Goal: Task Accomplishment & Management: Manage account settings

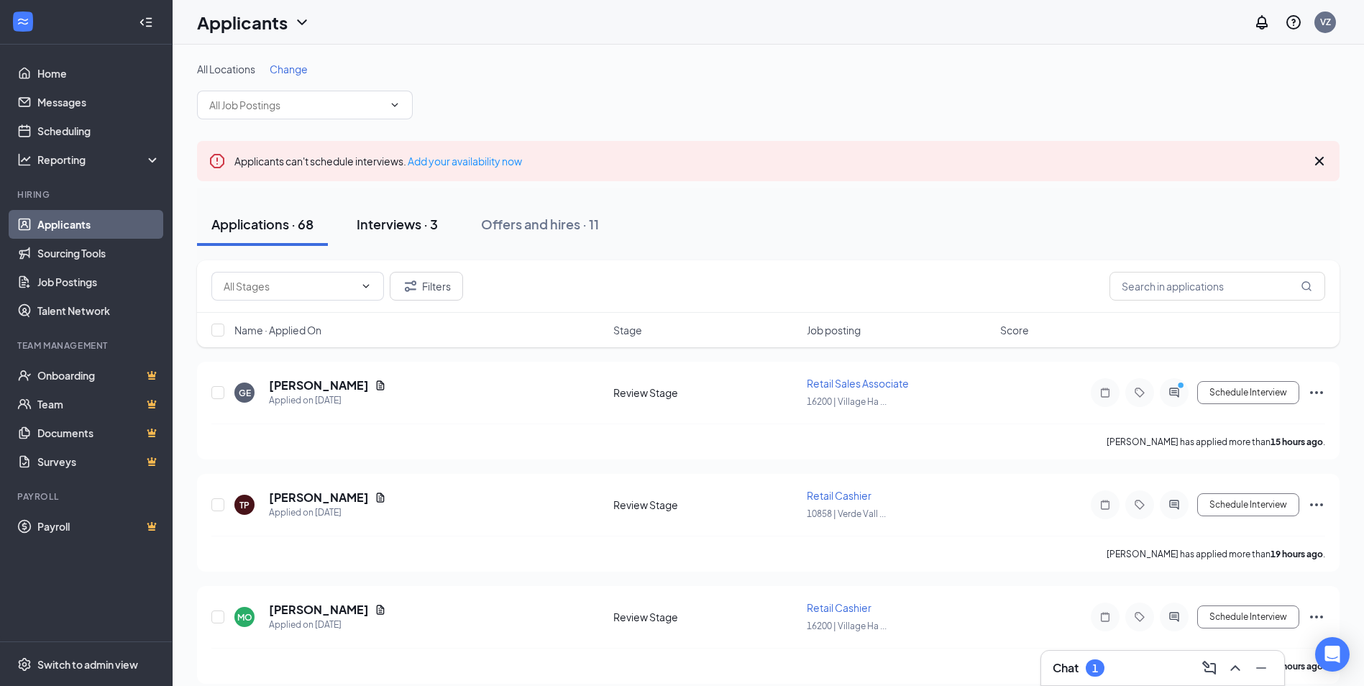
click at [431, 224] on div "Interviews · 3" at bounding box center [397, 224] width 81 height 18
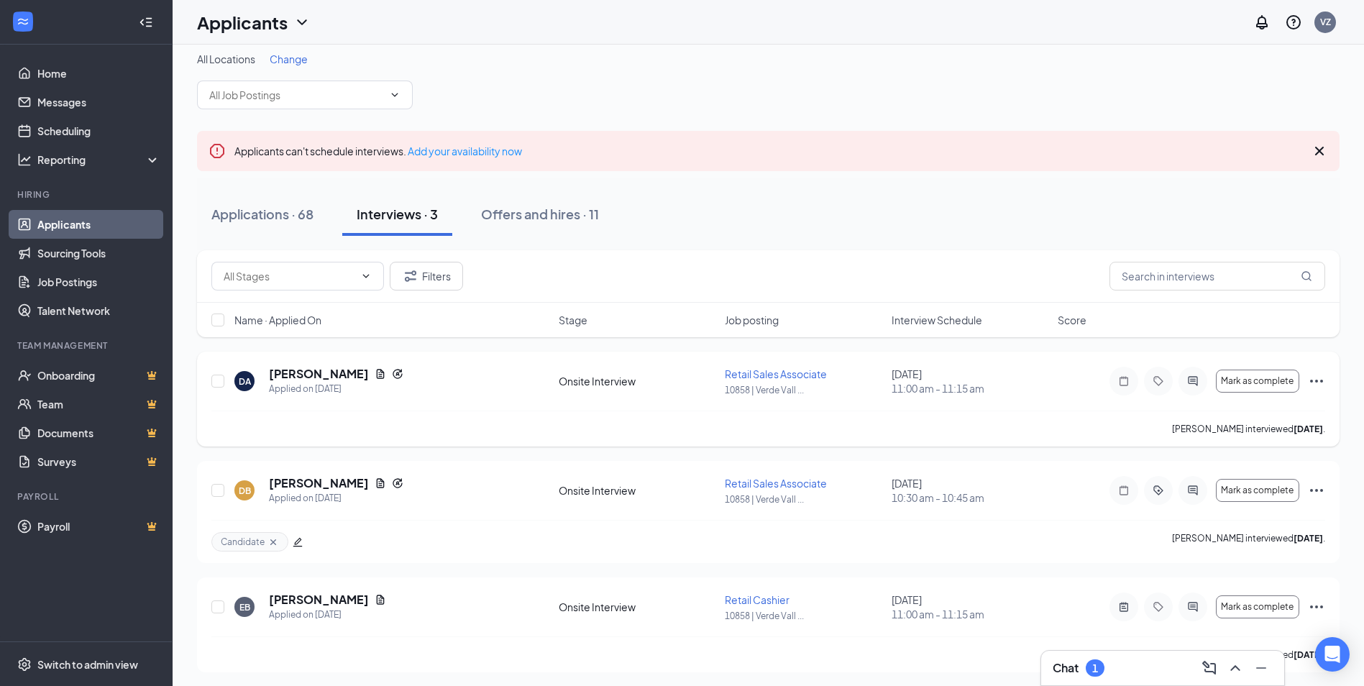
scroll to position [14, 0]
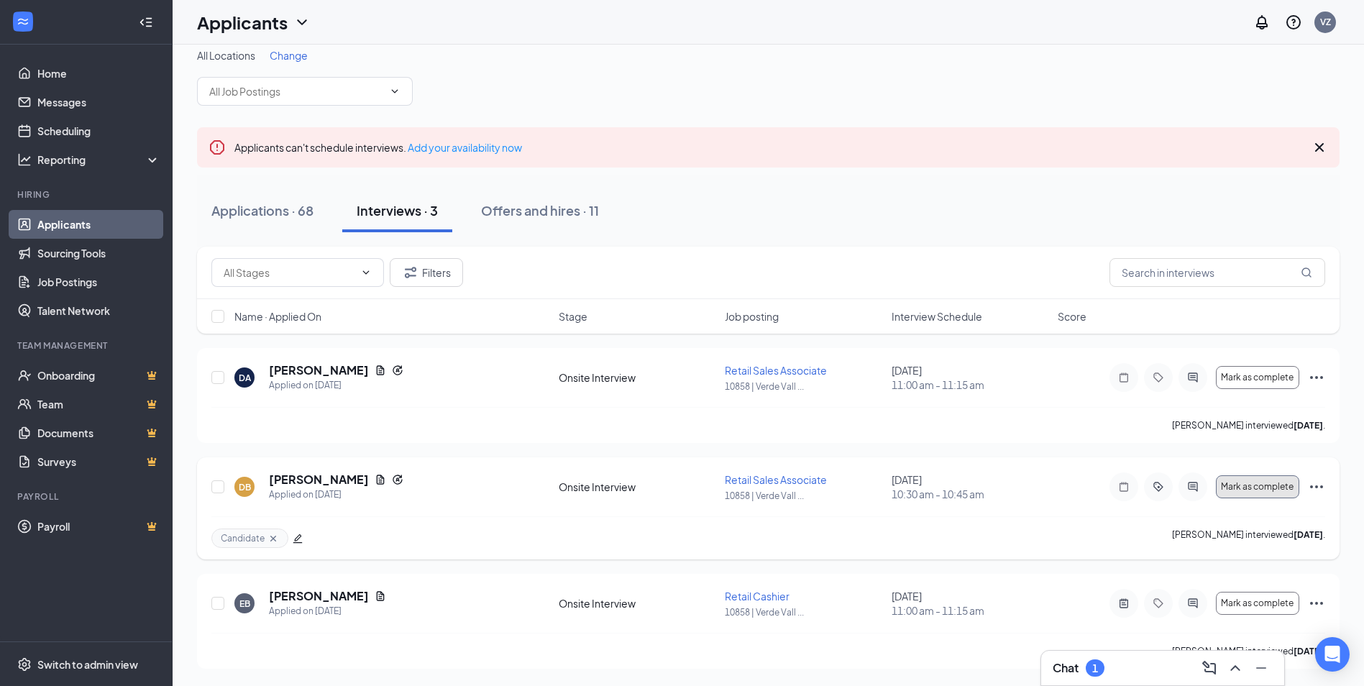
click at [1276, 483] on span "Mark as complete" at bounding box center [1257, 487] width 73 height 10
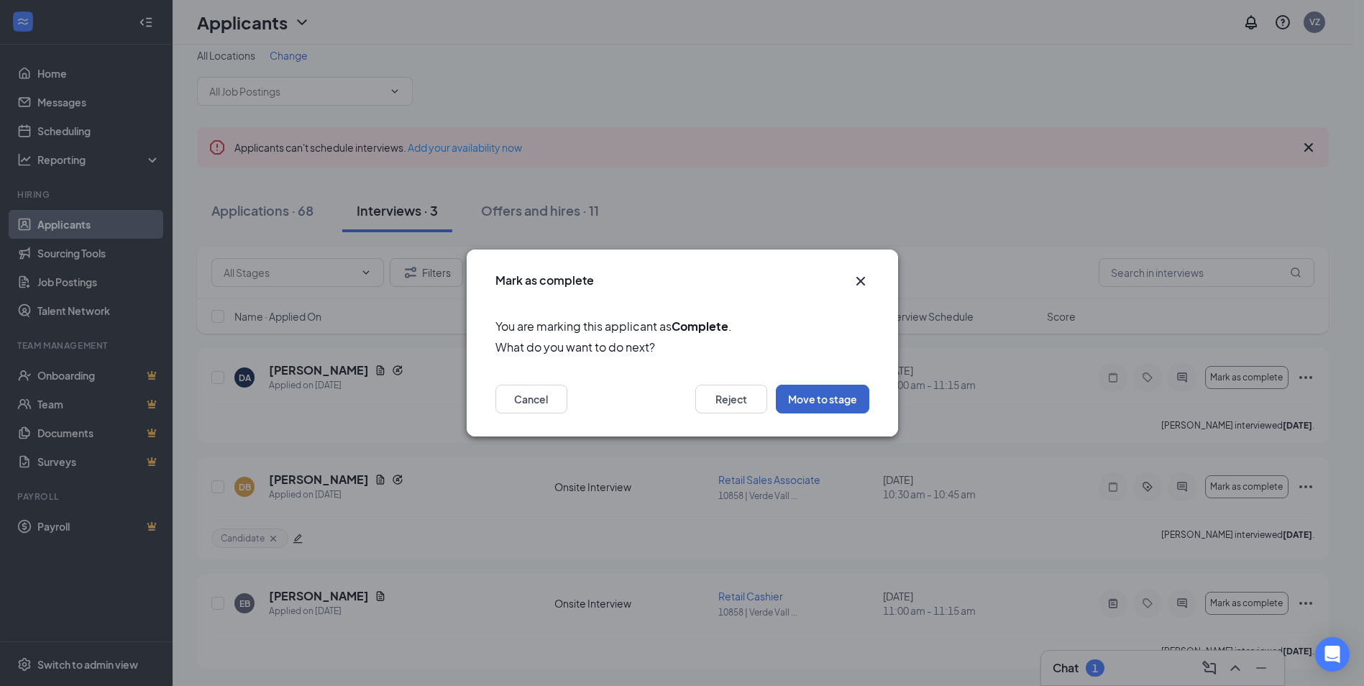
click at [801, 398] on button "Move to stage" at bounding box center [822, 399] width 93 height 29
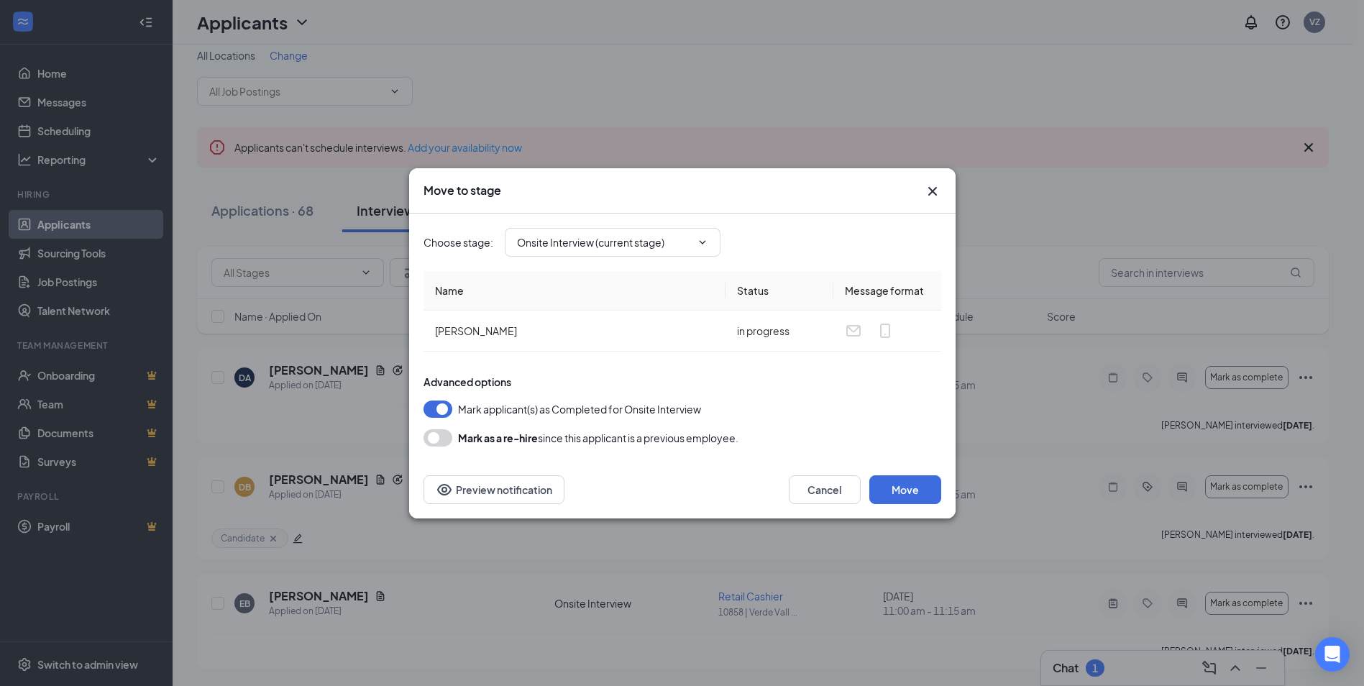
type input "Hiring Complete (final stage)"
click at [923, 491] on button "Move" at bounding box center [905, 489] width 72 height 29
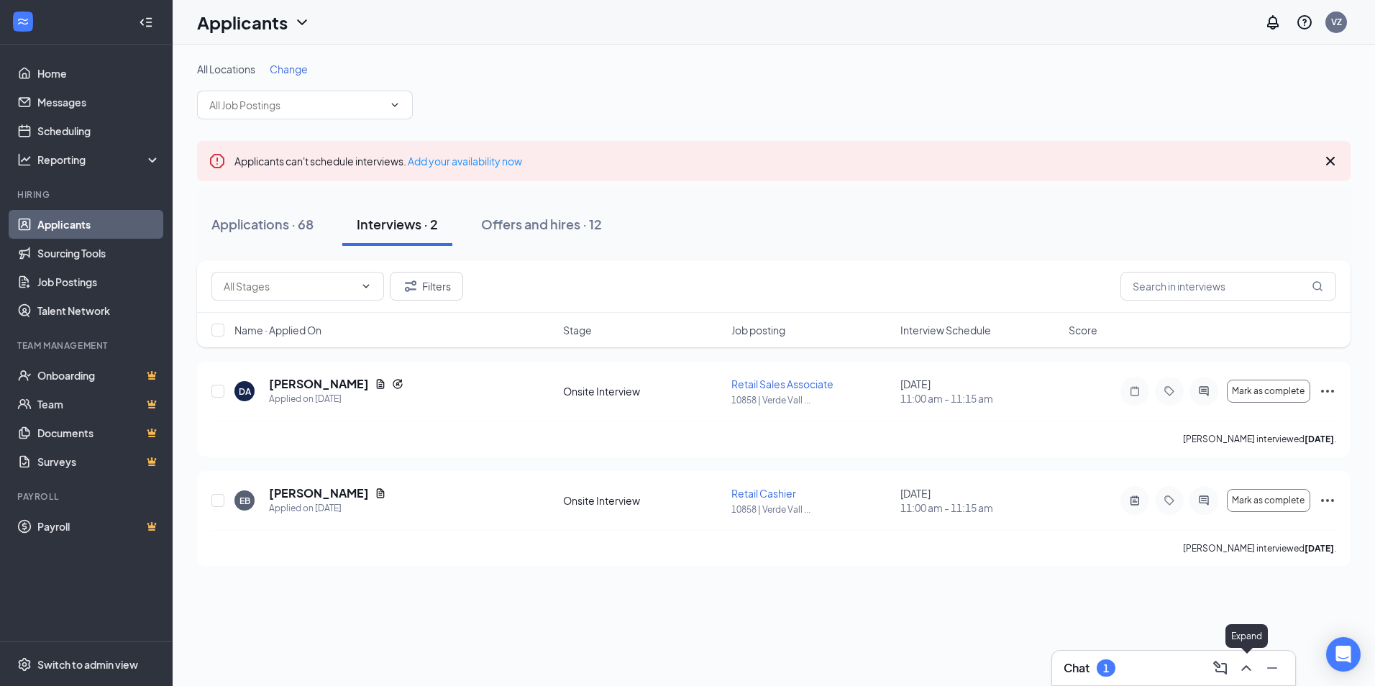
click at [1247, 670] on icon "ChevronUp" at bounding box center [1245, 667] width 17 height 17
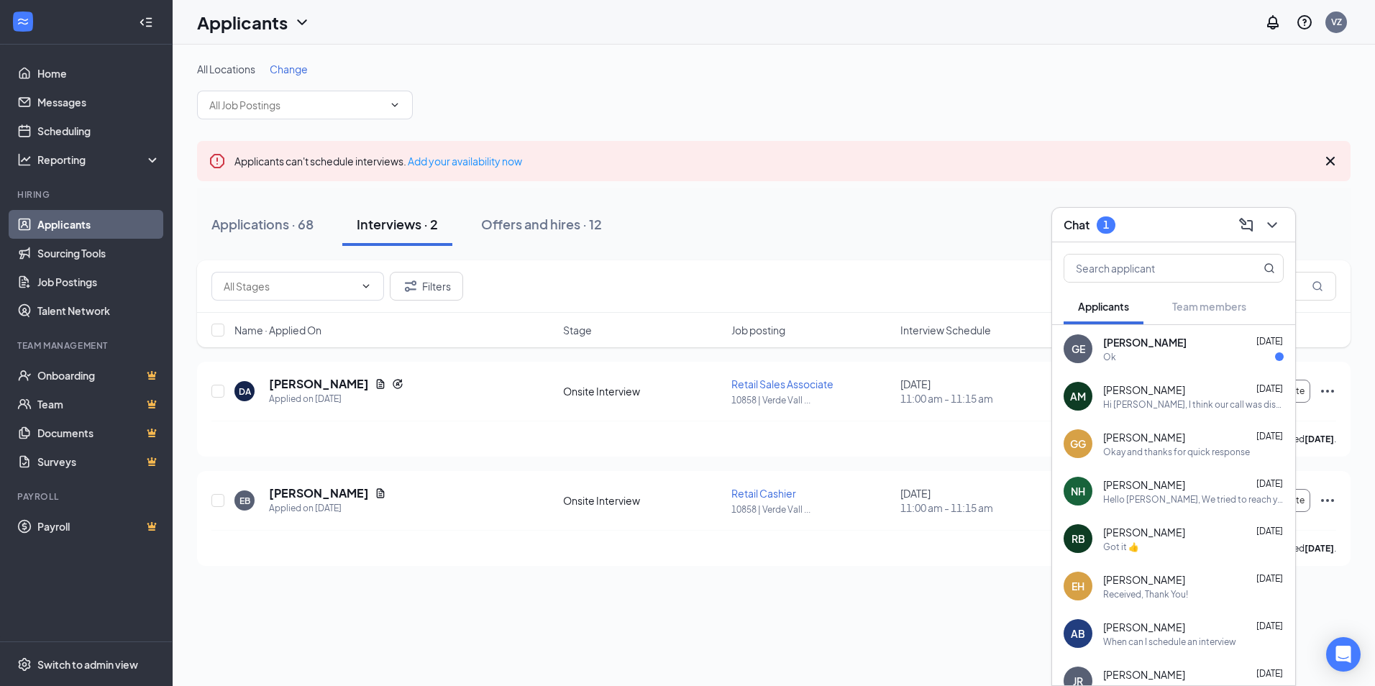
click at [1152, 348] on span "[PERSON_NAME]" at bounding box center [1144, 342] width 83 height 14
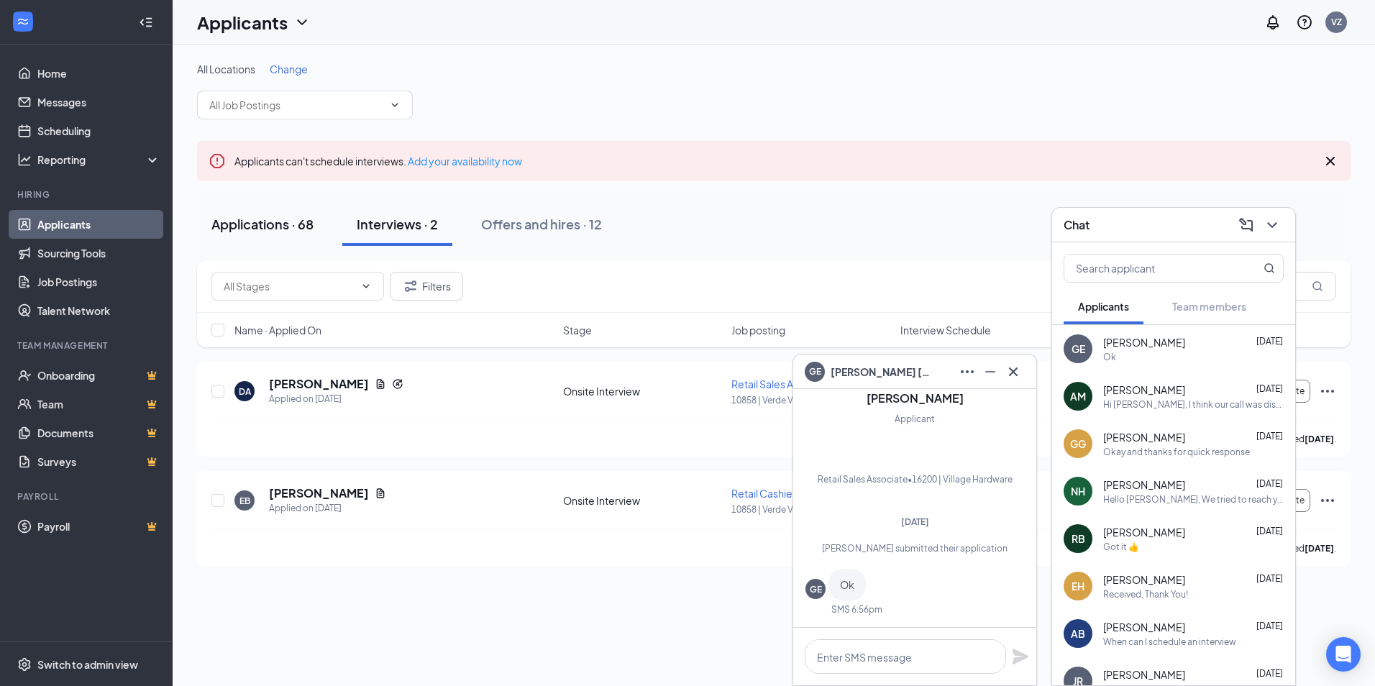
click at [262, 227] on div "Applications · 68" at bounding box center [262, 224] width 102 height 18
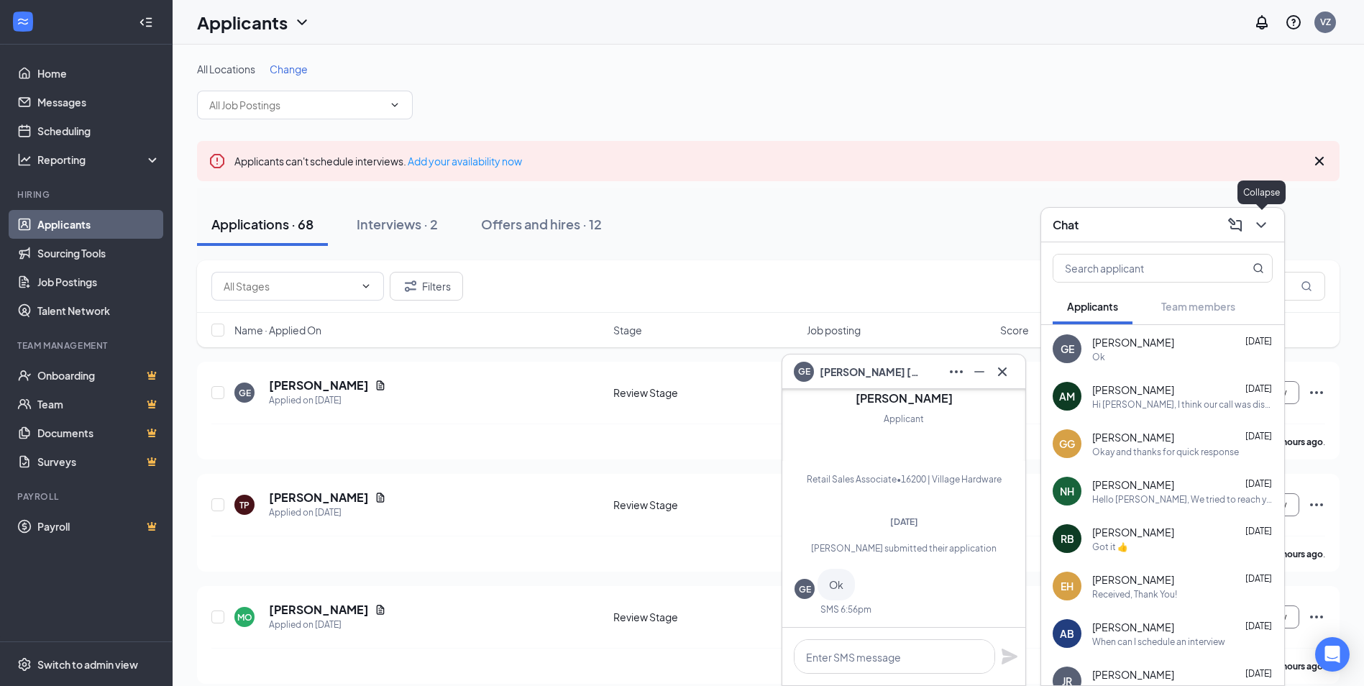
click at [1263, 229] on icon "ChevronDown" at bounding box center [1261, 224] width 17 height 17
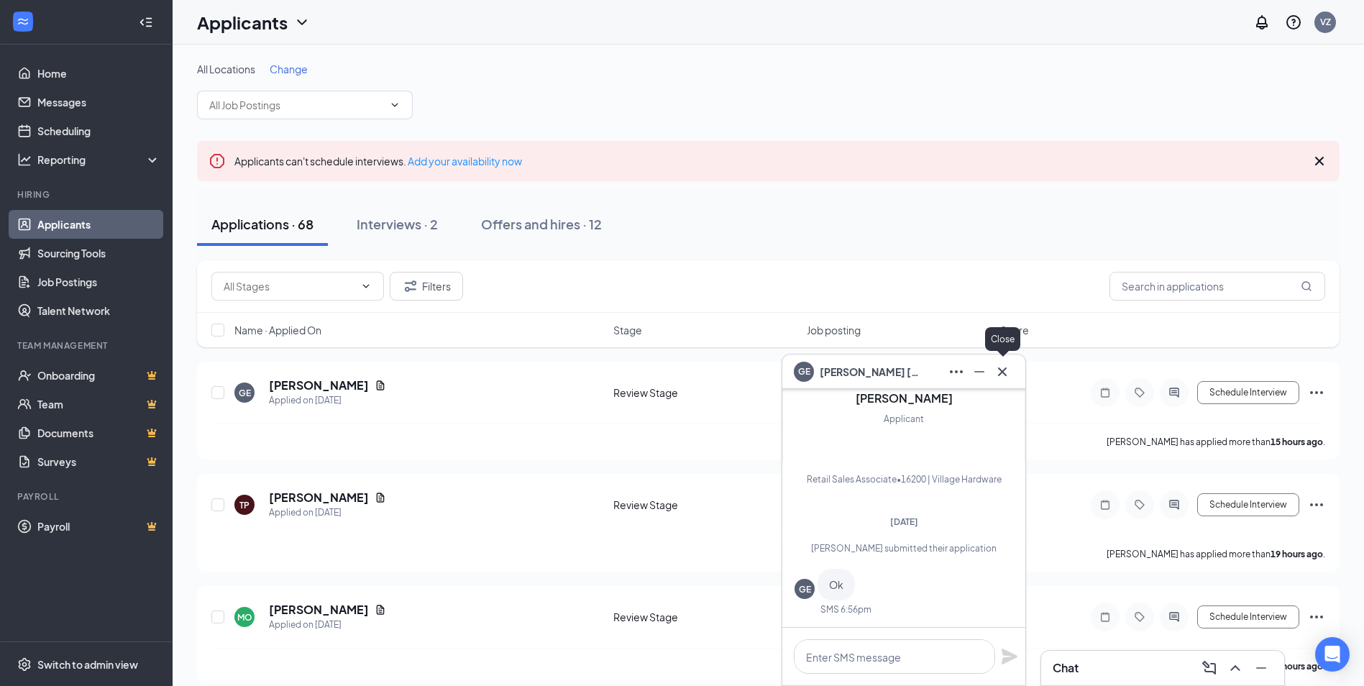
click at [1001, 370] on icon "Cross" at bounding box center [1002, 371] width 9 height 9
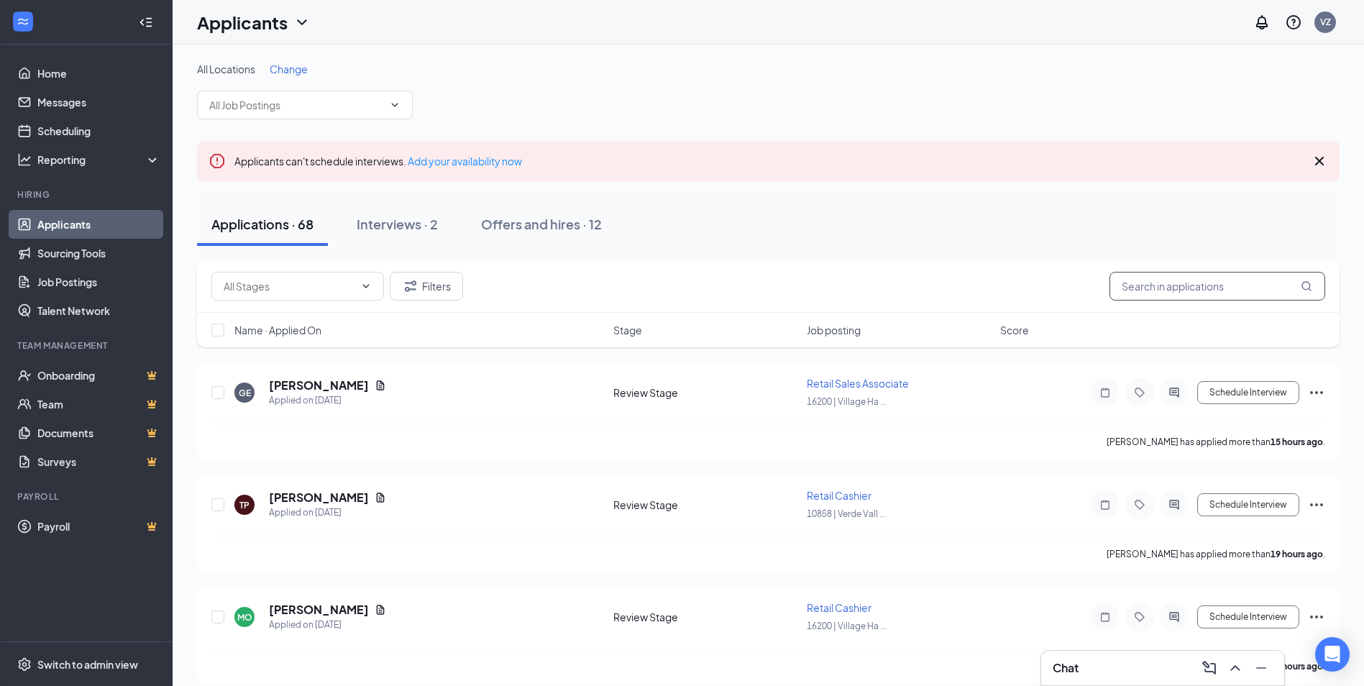
click at [1133, 289] on input "text" at bounding box center [1218, 286] width 216 height 29
type input "alia"
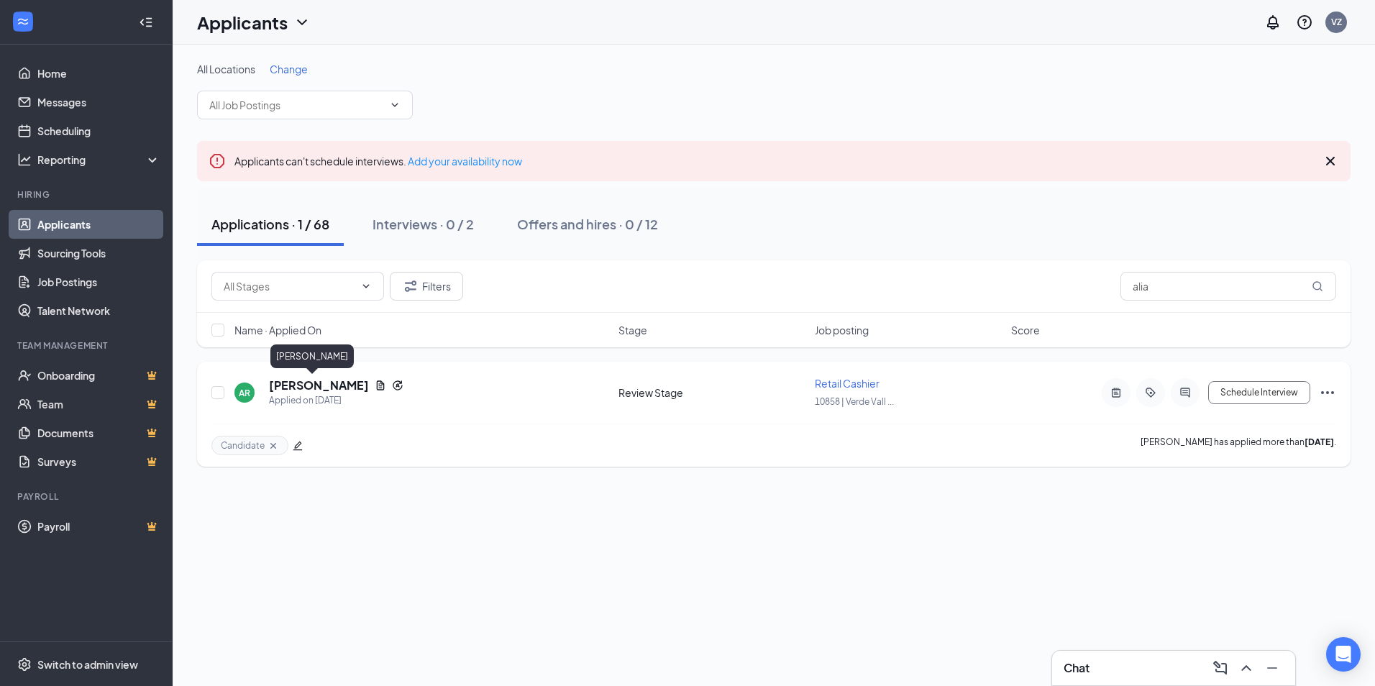
click at [302, 387] on h5 "[PERSON_NAME]" at bounding box center [319, 386] width 100 height 16
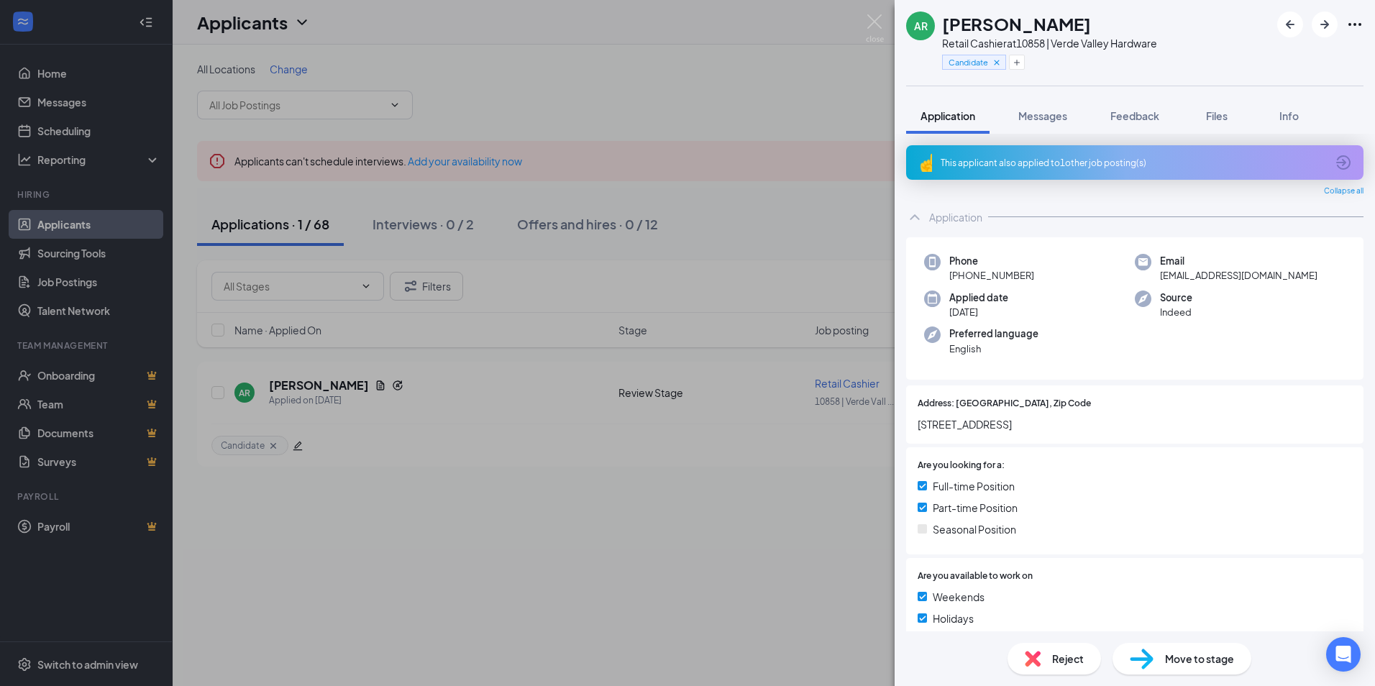
drag, startPoint x: 300, startPoint y: 388, endPoint x: 1080, endPoint y: 143, distance: 817.8
click at [775, 513] on div "AR [PERSON_NAME] Retail Cashier at 10858 | Verde Valley Hardware Candidate Appl…" at bounding box center [687, 343] width 1375 height 686
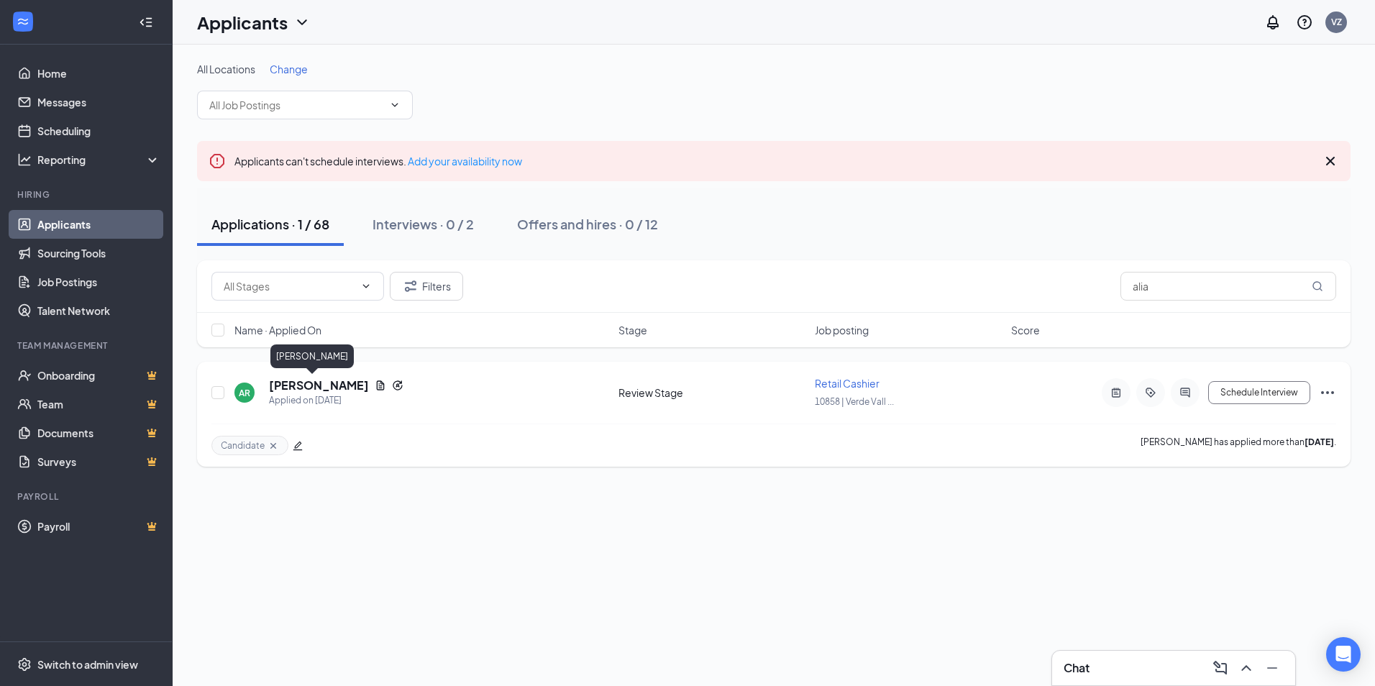
click at [298, 385] on h5 "[PERSON_NAME]" at bounding box center [319, 386] width 100 height 16
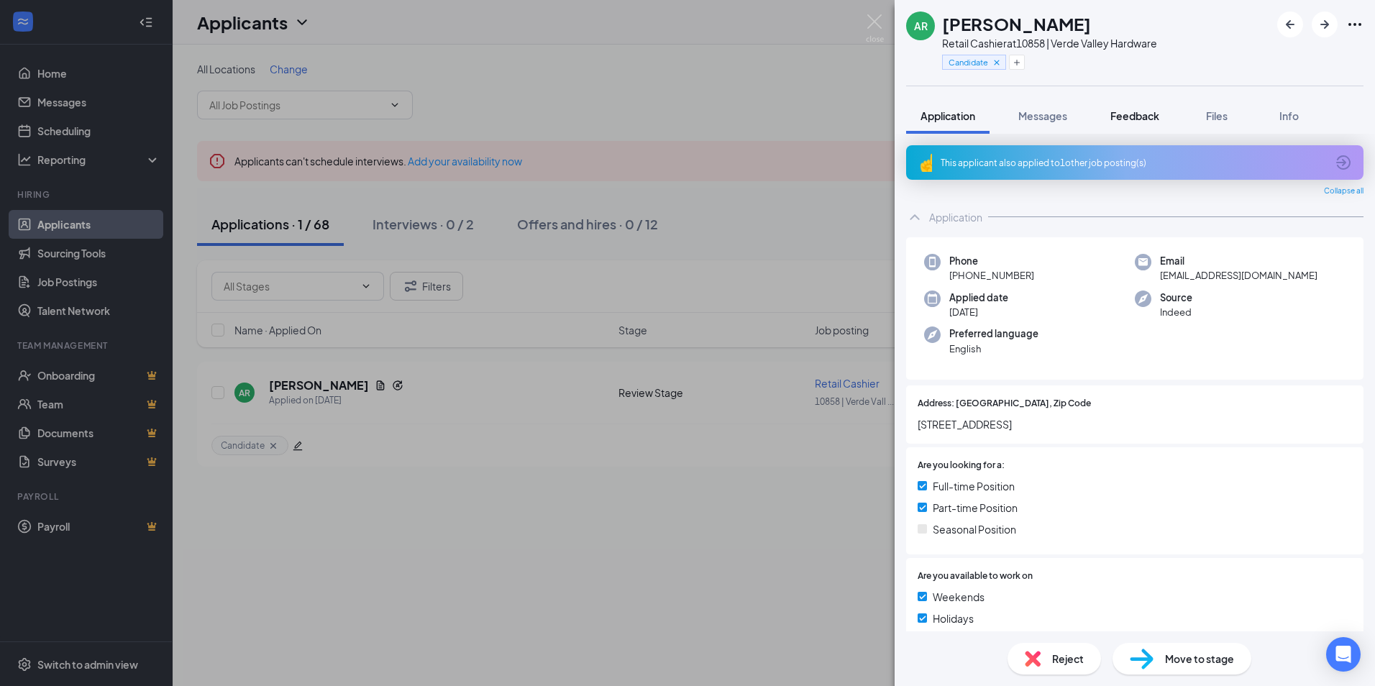
click at [1135, 116] on span "Feedback" at bounding box center [1134, 115] width 49 height 13
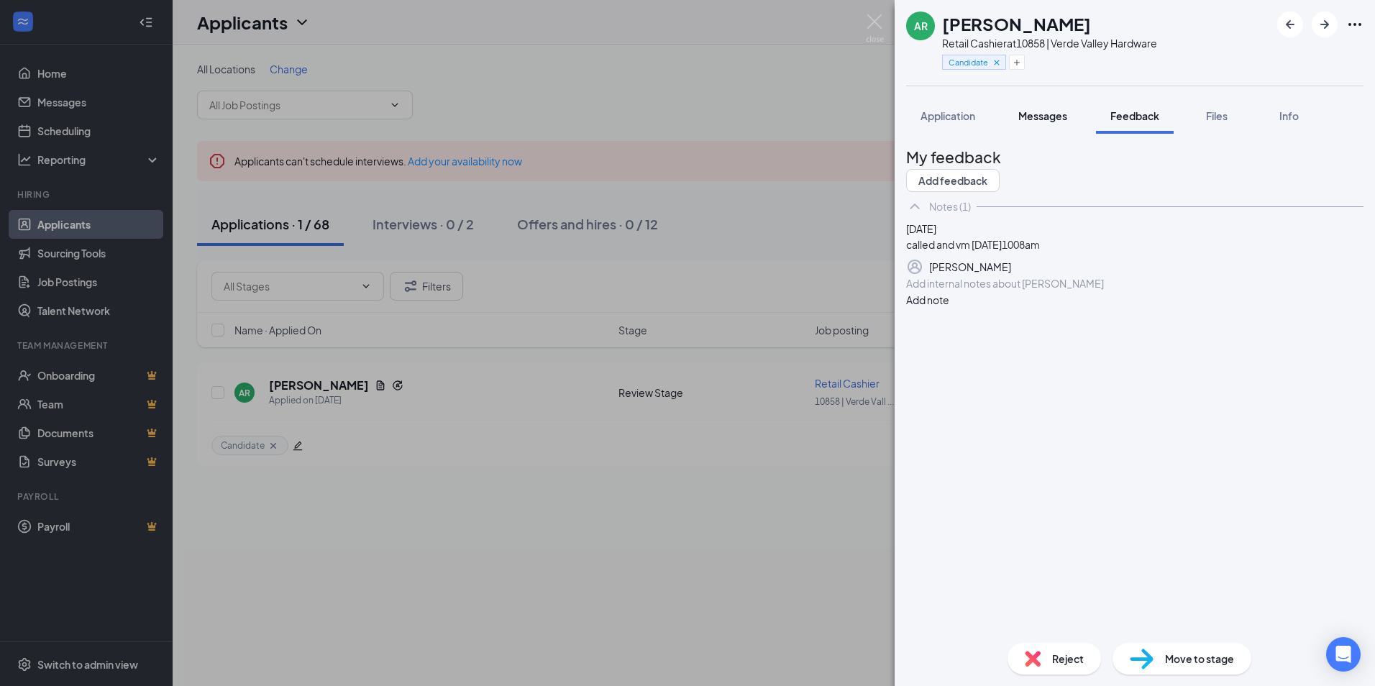
click at [1052, 117] on span "Messages" at bounding box center [1042, 115] width 49 height 13
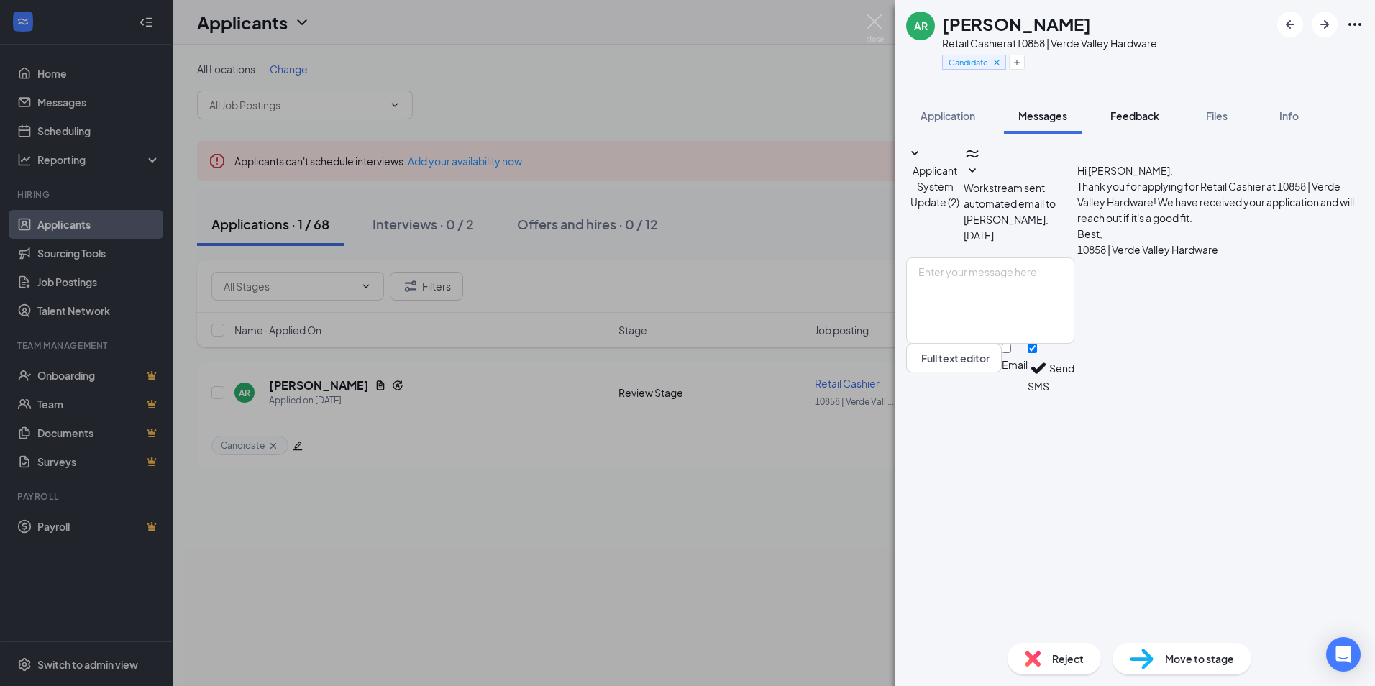
click at [1149, 117] on span "Feedback" at bounding box center [1134, 115] width 49 height 13
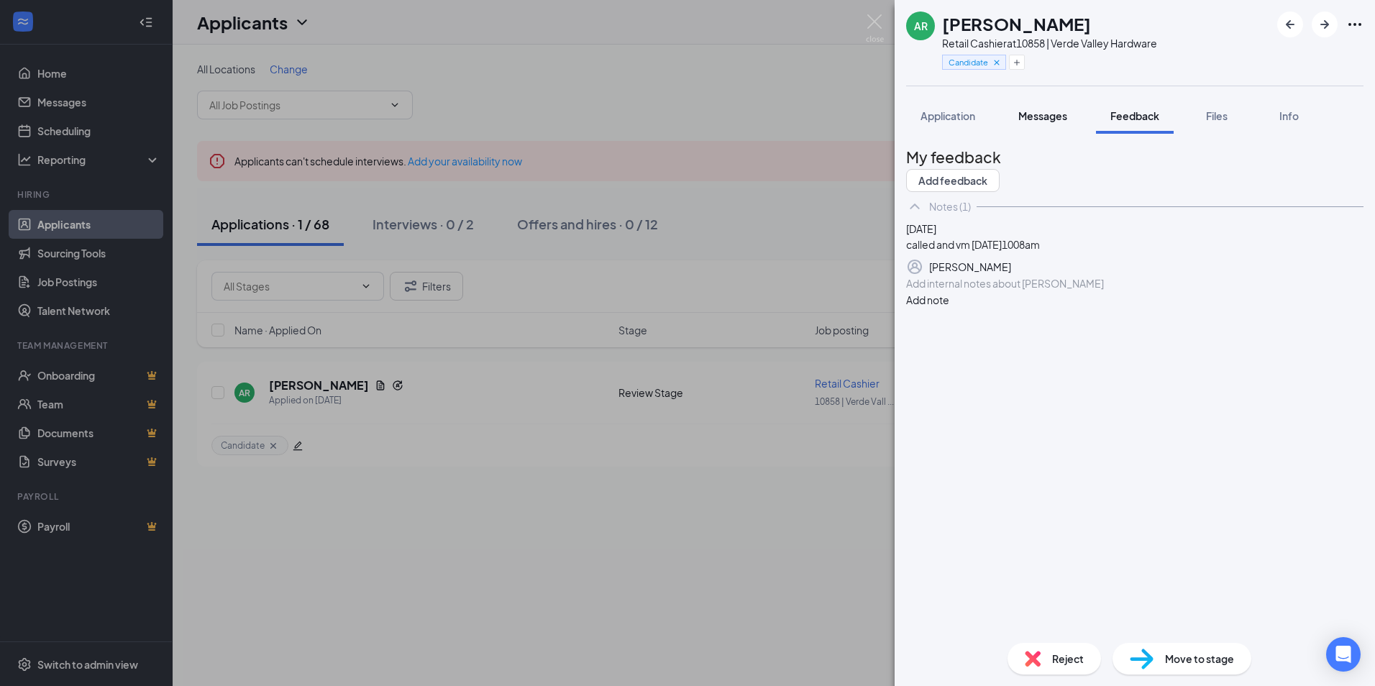
click at [1052, 116] on span "Messages" at bounding box center [1042, 115] width 49 height 13
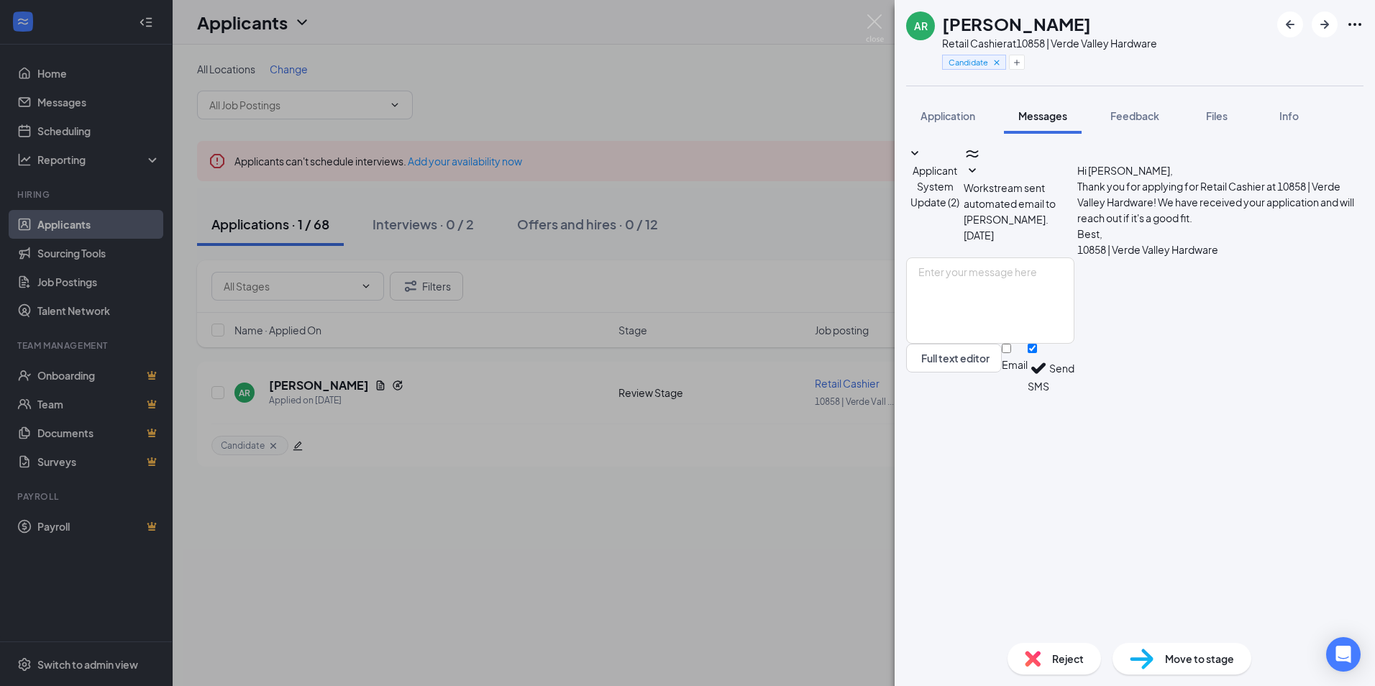
click at [981, 180] on icon "SmallChevronDown" at bounding box center [972, 171] width 17 height 17
click at [953, 117] on span "Application" at bounding box center [947, 115] width 55 height 13
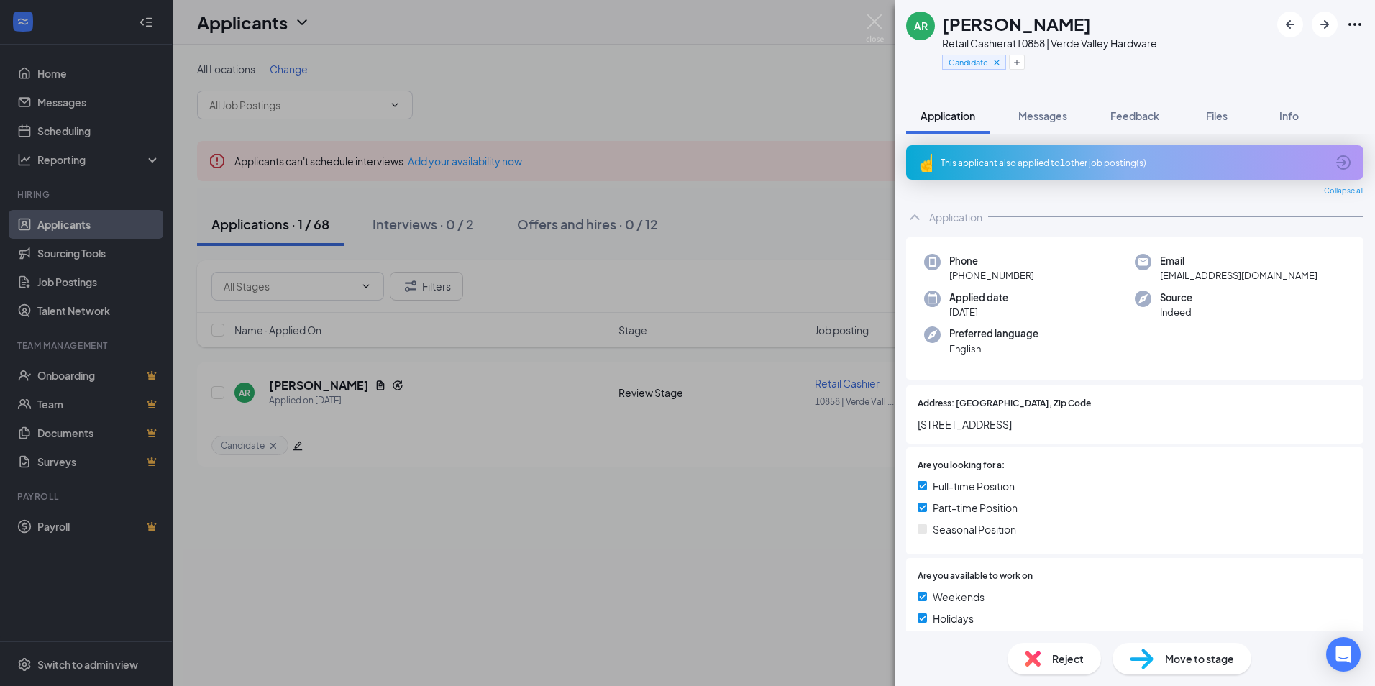
click at [712, 509] on div "AR [PERSON_NAME] Retail Cashier at 10858 | Verde Valley Hardware Candidate Appl…" at bounding box center [687, 343] width 1375 height 686
